Goal: Information Seeking & Learning: Learn about a topic

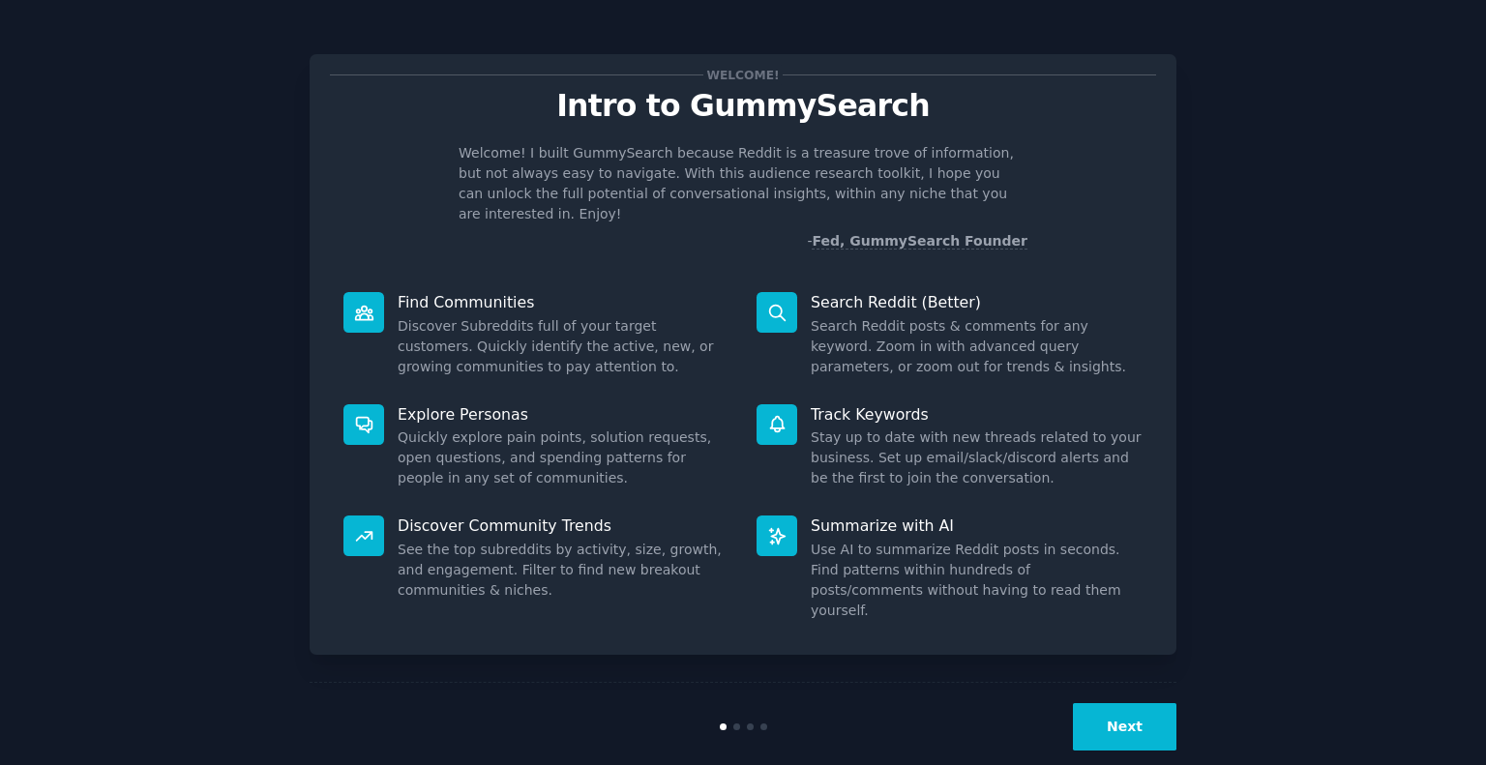
click at [909, 322] on dd "Search Reddit posts & comments for any keyword. Zoom in with advanced query par…" at bounding box center [976, 346] width 332 height 61
click at [768, 292] on div at bounding box center [776, 312] width 41 height 41
click at [1133, 707] on button "Next" at bounding box center [1124, 726] width 103 height 47
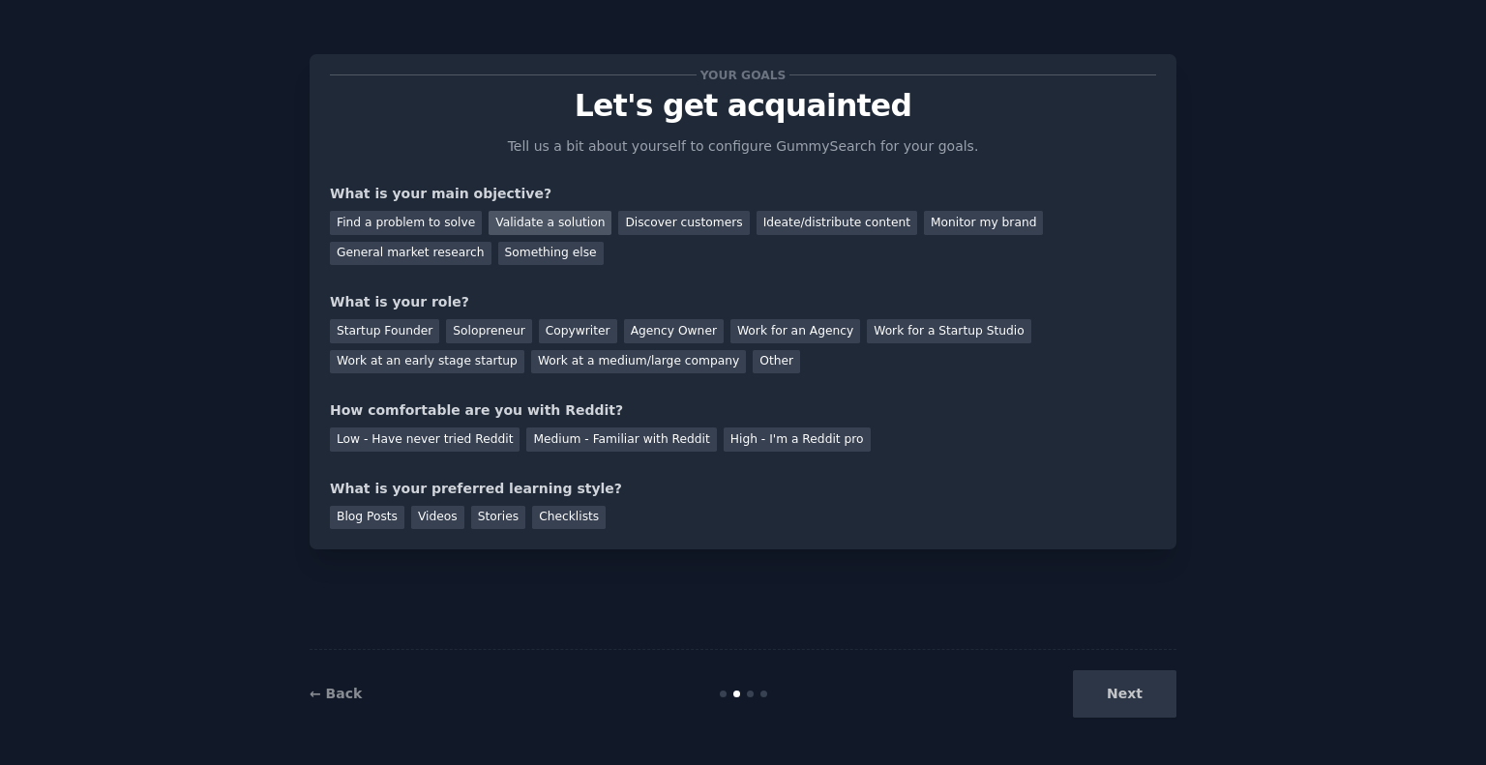
click at [534, 221] on div "Validate a solution" at bounding box center [549, 223] width 123 height 24
click at [399, 225] on div "Find a problem to solve" at bounding box center [406, 223] width 152 height 24
click at [651, 229] on div "Discover customers" at bounding box center [683, 223] width 131 height 24
click at [491, 242] on div "General market research" at bounding box center [411, 254] width 162 height 24
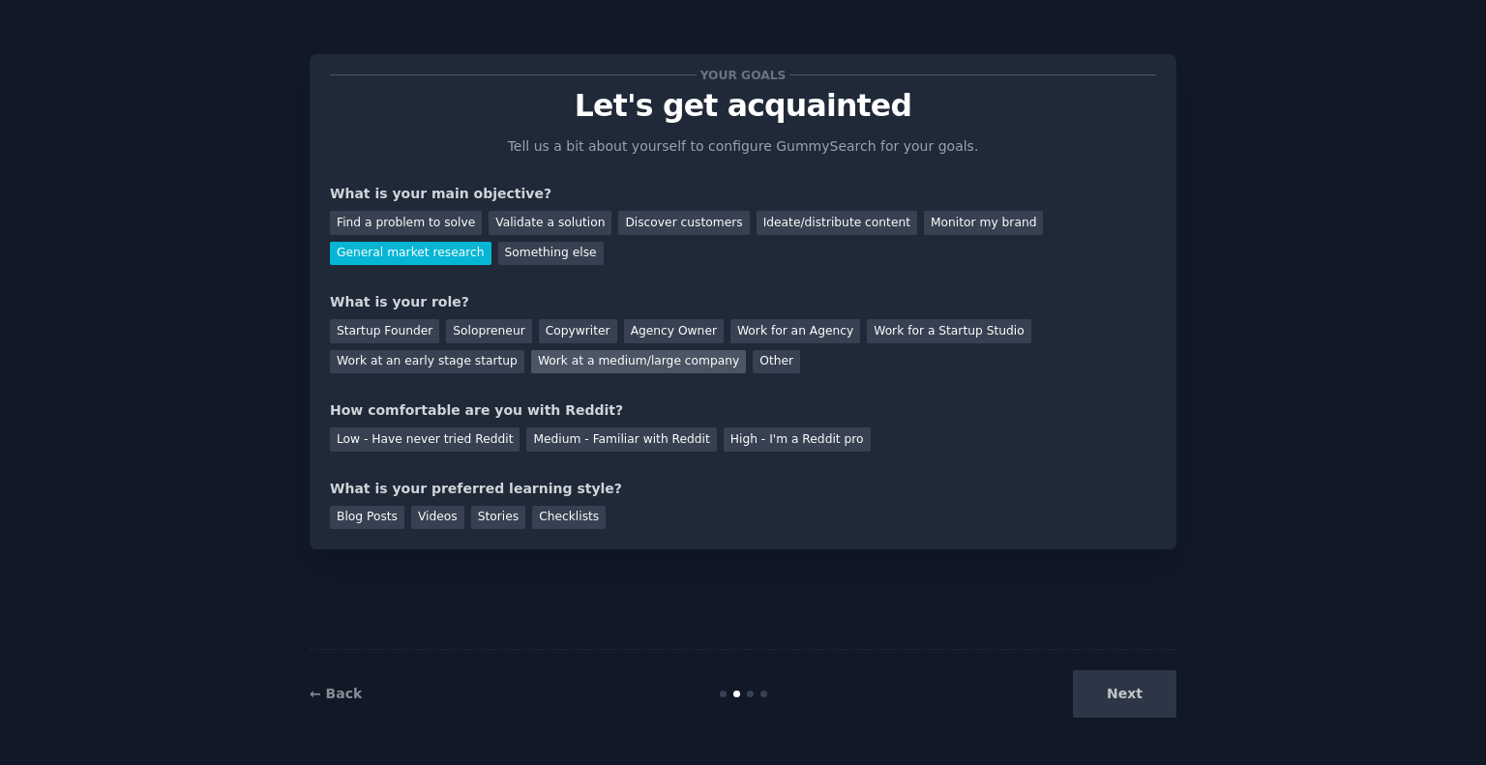
click at [531, 357] on div "Work at a medium/large company" at bounding box center [638, 362] width 215 height 24
click at [413, 437] on div "Low - Have never tried Reddit" at bounding box center [425, 439] width 190 height 24
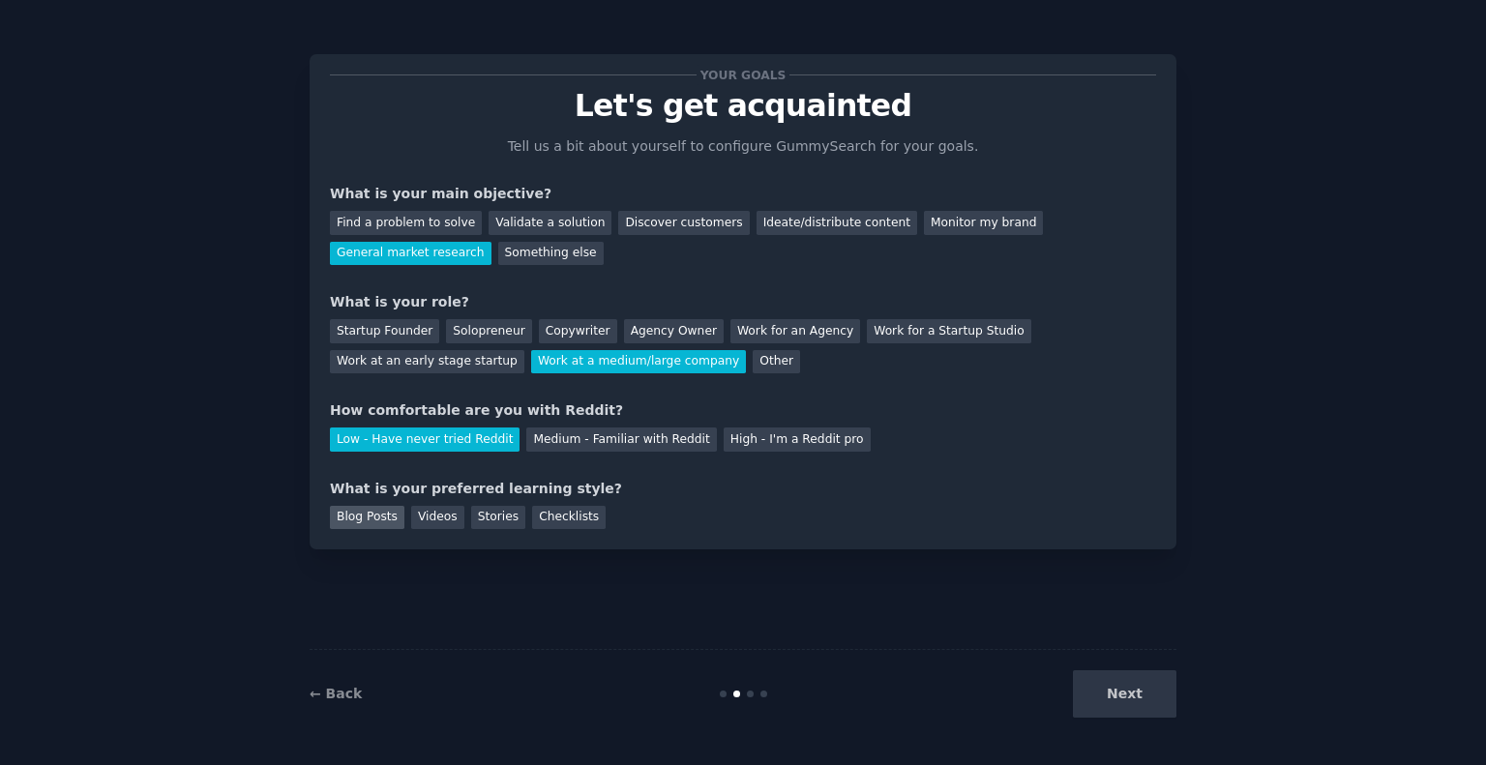
click at [371, 520] on div "Blog Posts" at bounding box center [367, 518] width 74 height 24
click at [429, 524] on div "Videos" at bounding box center [437, 518] width 53 height 24
click at [1133, 688] on button "Next" at bounding box center [1124, 693] width 103 height 47
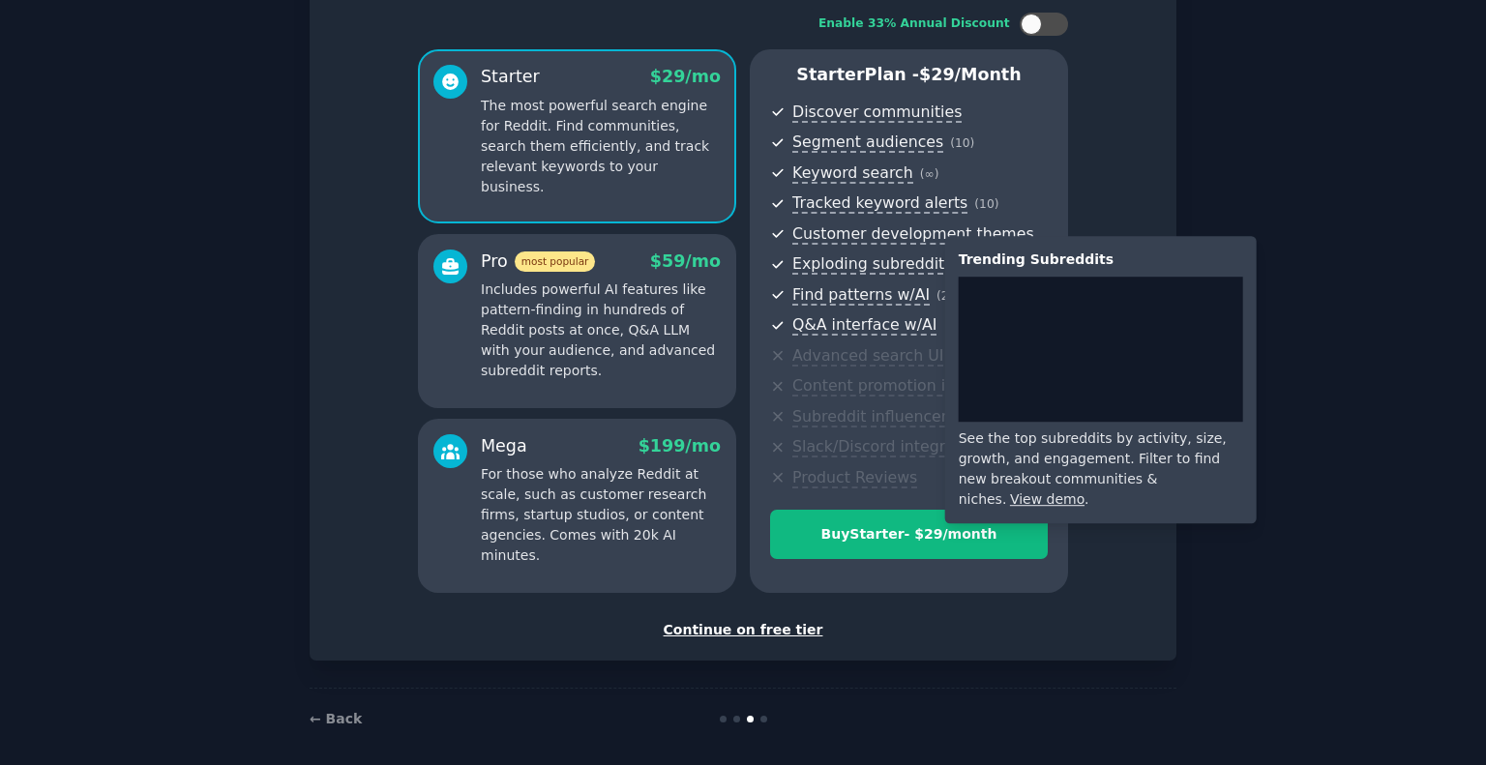
scroll to position [134, 0]
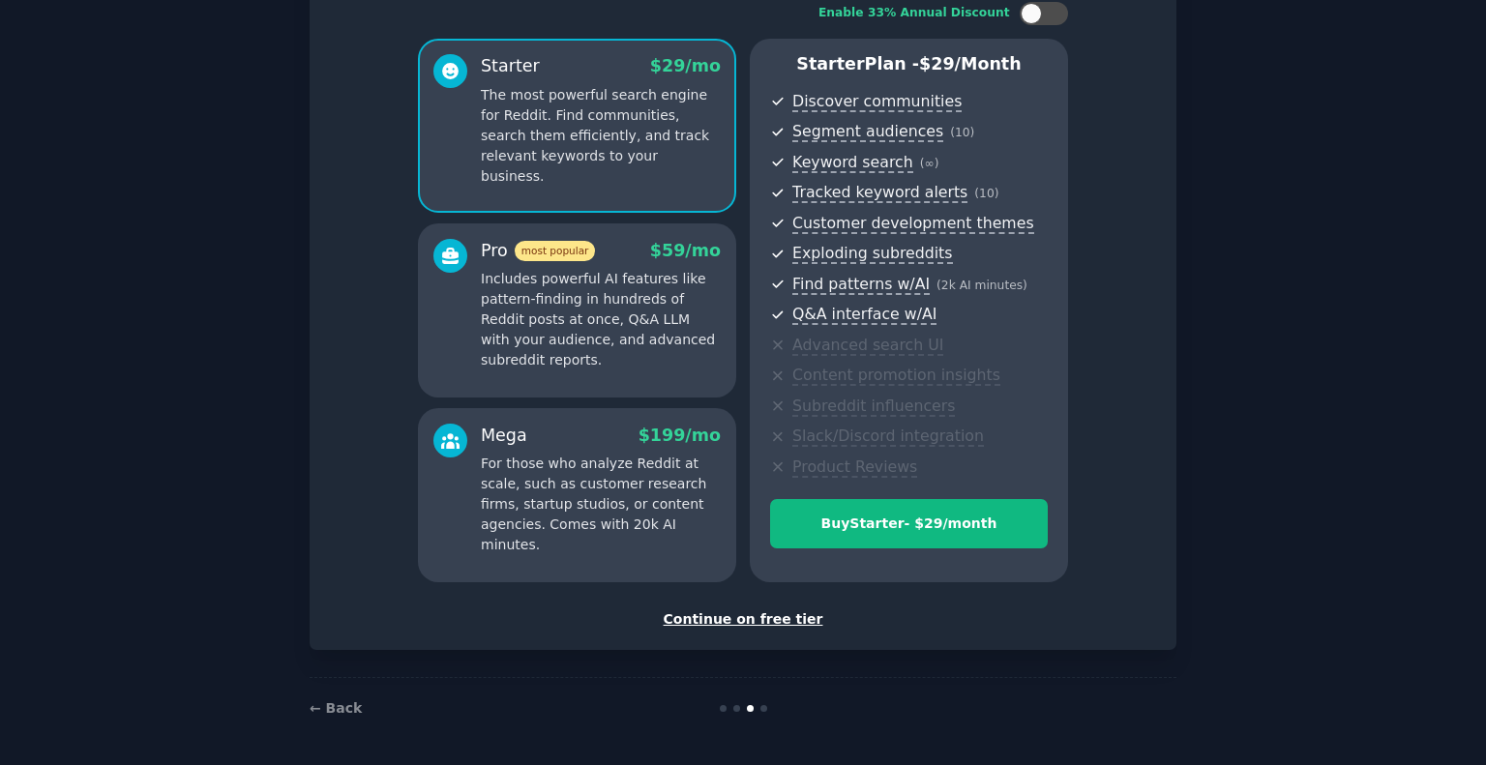
click at [774, 624] on div "Continue on free tier" at bounding box center [743, 619] width 826 height 20
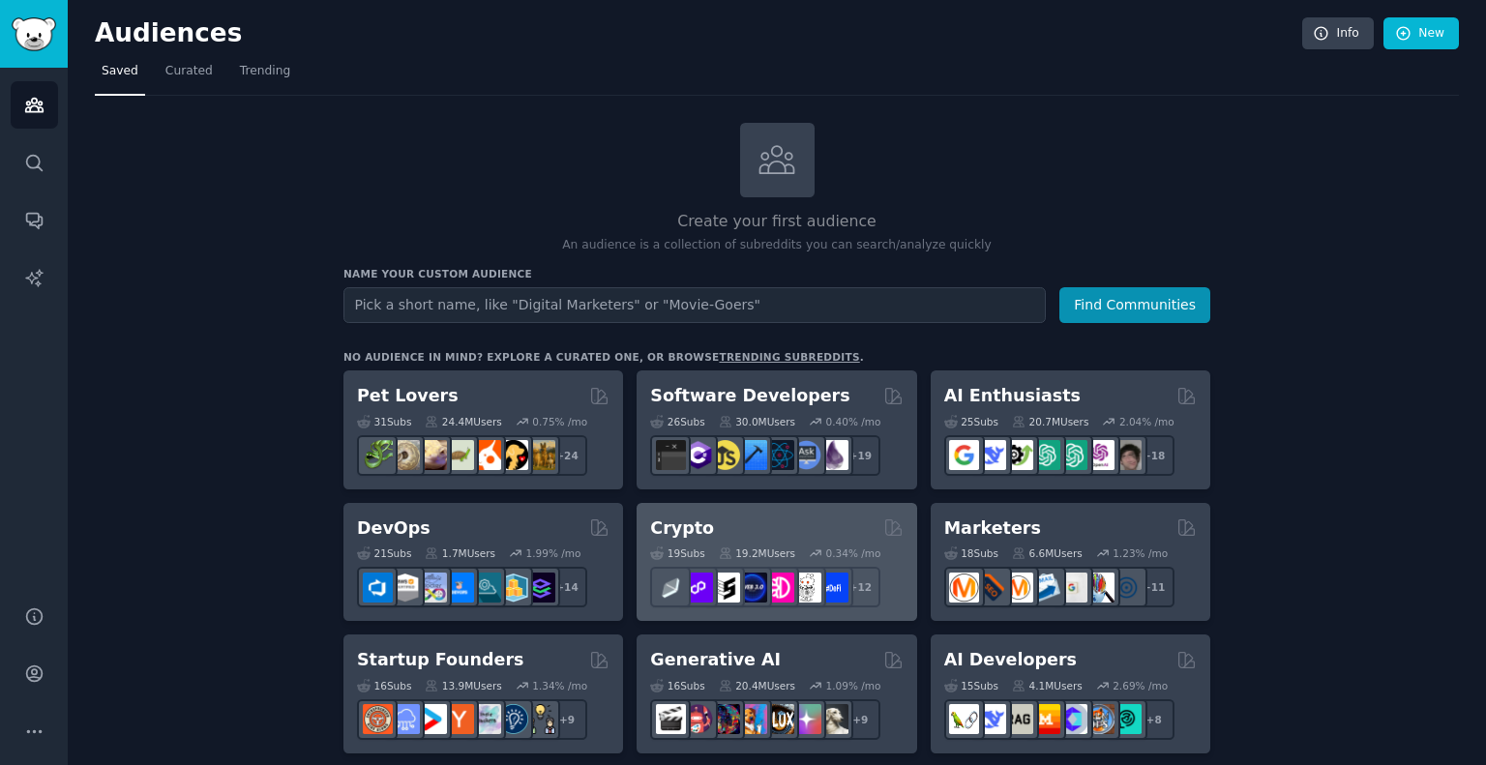
click at [835, 522] on div "Crypto" at bounding box center [776, 528] width 252 height 24
